Goal: Find specific page/section: Find specific page/section

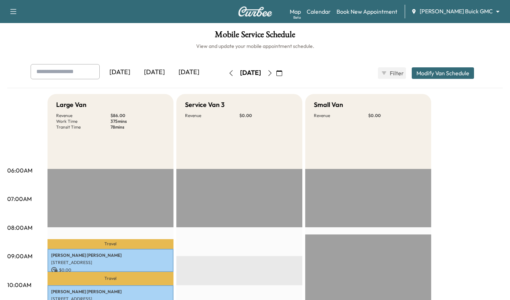
click at [153, 69] on div "[DATE]" at bounding box center [154, 72] width 35 height 17
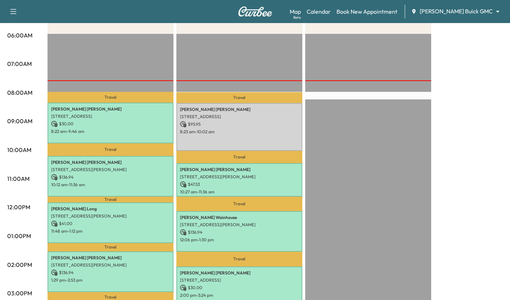
scroll to position [135, 0]
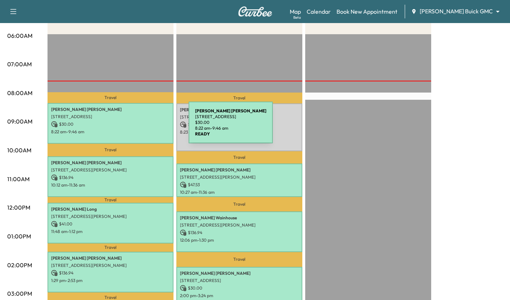
click at [135, 127] on div "[PERSON_NAME] [STREET_ADDRESS] $ 30.00 8:22 am - 9:46 am" at bounding box center [110, 123] width 126 height 41
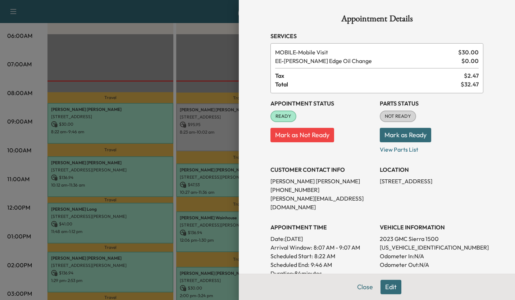
click at [163, 56] on div at bounding box center [257, 150] width 515 height 300
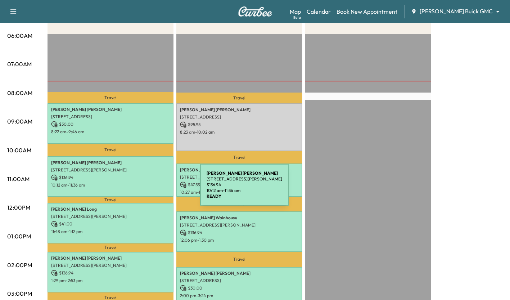
click at [146, 189] on div "[PERSON_NAME] [STREET_ADDRESS][PERSON_NAME] $ 136.94 10:12 am - 11:36 am" at bounding box center [110, 176] width 126 height 41
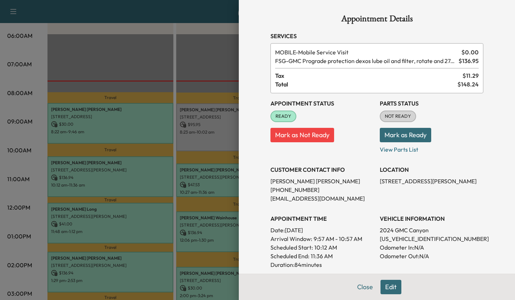
click at [24, 213] on div at bounding box center [257, 150] width 515 height 300
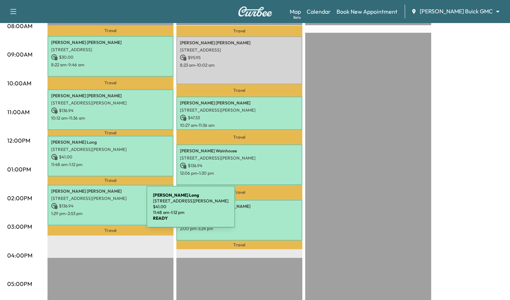
scroll to position [202, 0]
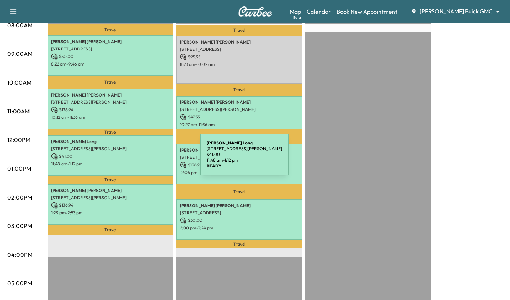
click at [146, 161] on p "11:48 am - 1:12 pm" at bounding box center [110, 164] width 119 height 6
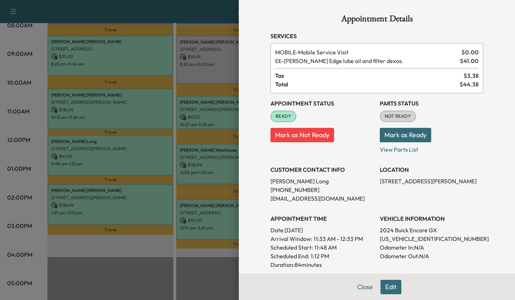
click at [92, 249] on div at bounding box center [257, 150] width 515 height 300
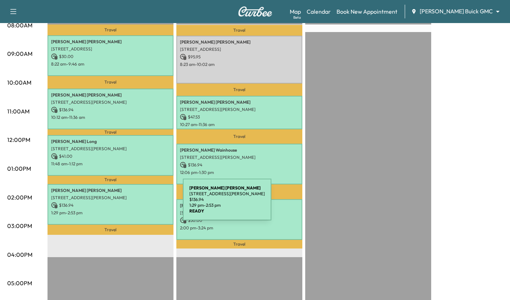
click at [129, 204] on p "$ 136.94" at bounding box center [110, 205] width 119 height 6
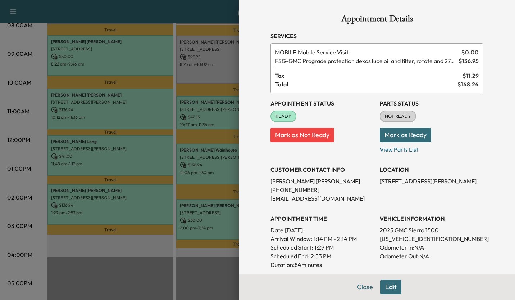
click at [155, 245] on div at bounding box center [257, 150] width 515 height 300
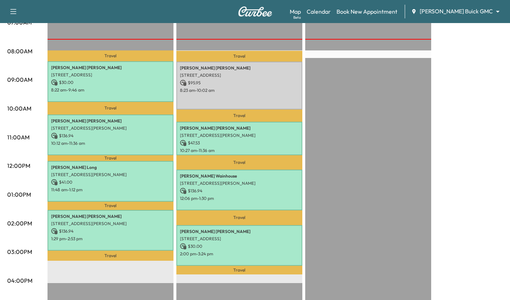
scroll to position [177, 0]
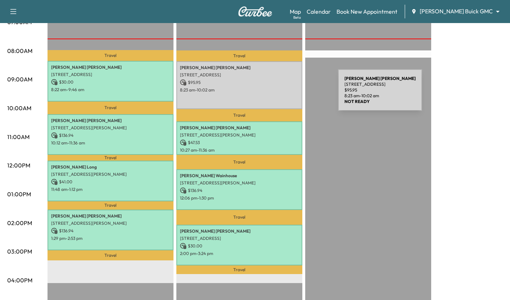
click at [284, 94] on div "[PERSON_NAME] [STREET_ADDRESS] $ 95.95 8:23 am - 10:02 am" at bounding box center [239, 85] width 126 height 48
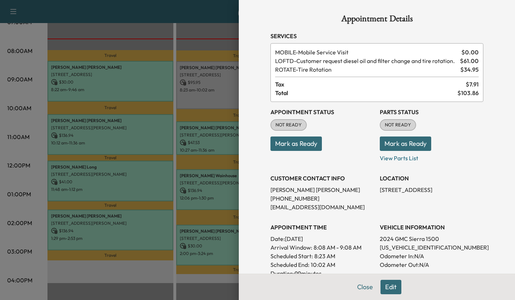
click at [212, 32] on div at bounding box center [257, 150] width 515 height 300
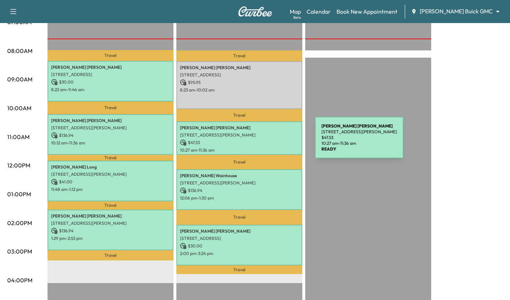
click at [261, 142] on p "$ 47.53" at bounding box center [239, 142] width 119 height 6
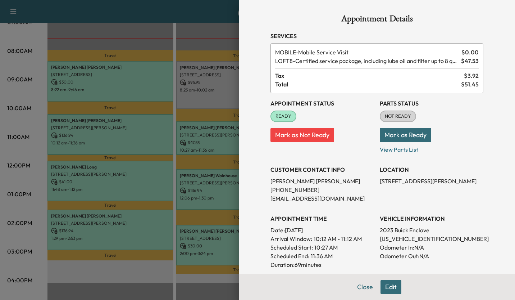
click at [213, 37] on div at bounding box center [257, 150] width 515 height 300
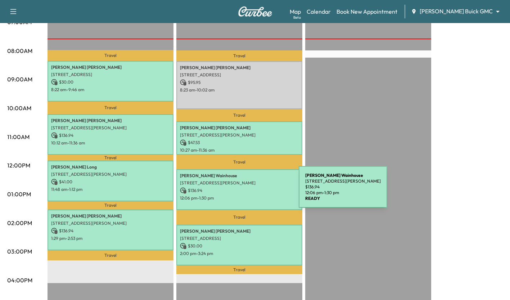
click at [245, 191] on p "$ 136.94" at bounding box center [239, 190] width 119 height 6
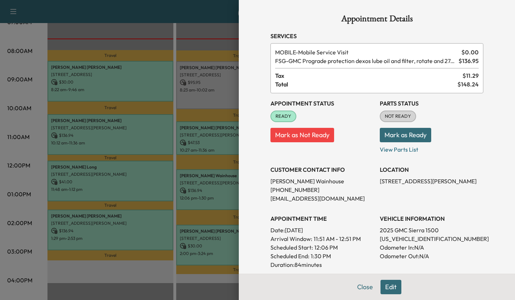
click at [162, 261] on div at bounding box center [257, 150] width 515 height 300
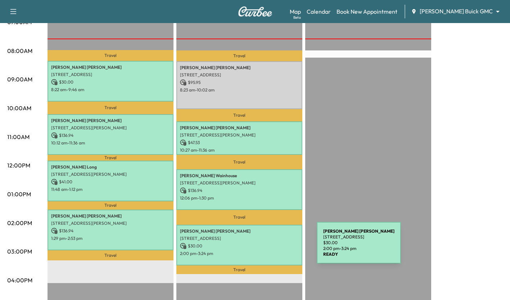
click at [263, 247] on div "[PERSON_NAME] [STREET_ADDRESS] $ 30.00 2:00 pm - 3:24 pm" at bounding box center [239, 245] width 126 height 41
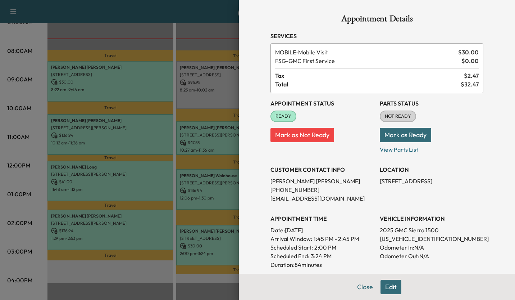
click at [145, 261] on div at bounding box center [257, 150] width 515 height 300
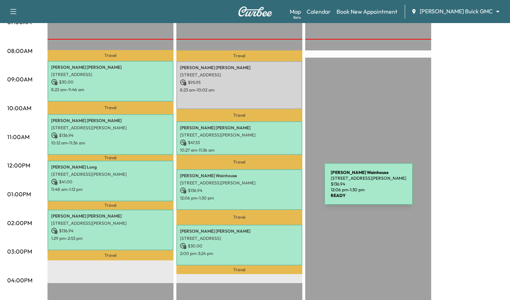
click at [270, 188] on p "$ 136.94" at bounding box center [239, 190] width 119 height 6
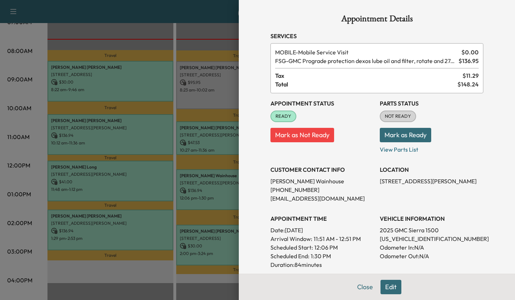
click at [215, 40] on div at bounding box center [257, 150] width 515 height 300
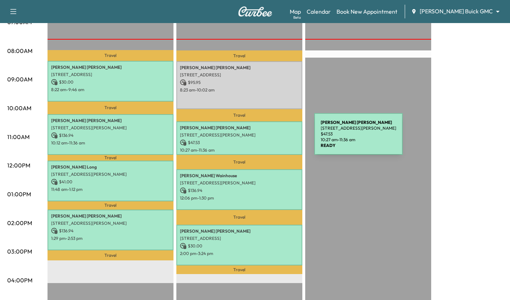
click at [260, 139] on p "$ 47.53" at bounding box center [239, 142] width 119 height 6
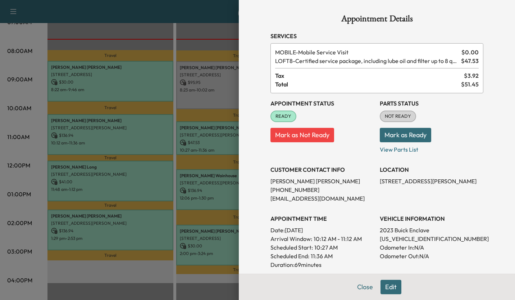
click at [191, 44] on div at bounding box center [257, 150] width 515 height 300
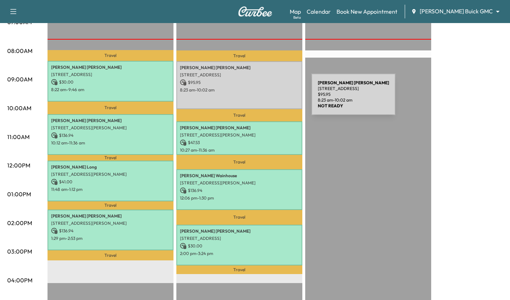
click at [257, 99] on div "[PERSON_NAME] [STREET_ADDRESS] $ 95.95 8:23 am - 10:02 am" at bounding box center [239, 85] width 126 height 48
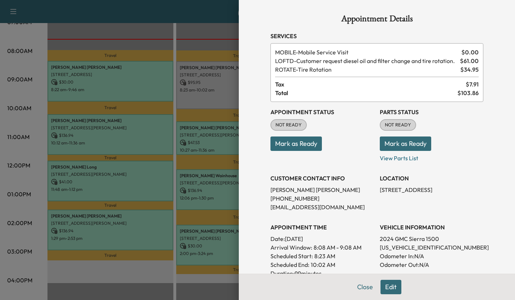
click at [211, 30] on div at bounding box center [257, 150] width 515 height 300
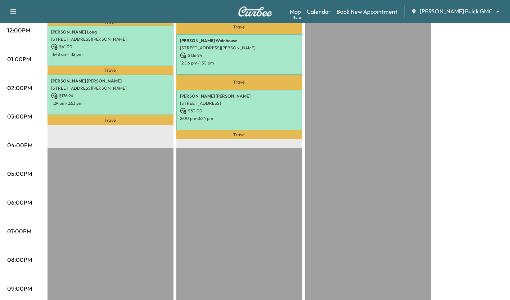
scroll to position [341, 0]
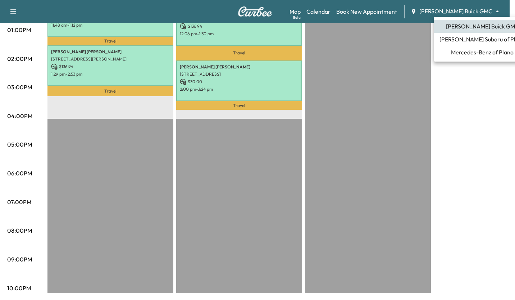
click at [455, 54] on span "Mercedes-Benz of Plano" at bounding box center [482, 52] width 63 height 9
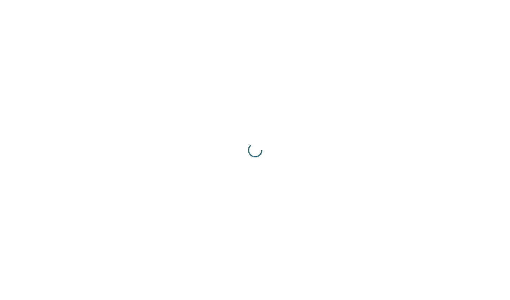
scroll to position [0, 0]
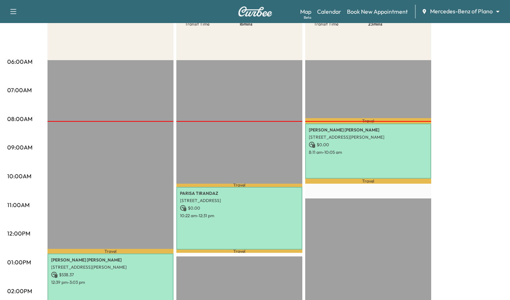
scroll to position [99, 0]
